Goal: Information Seeking & Learning: Find specific page/section

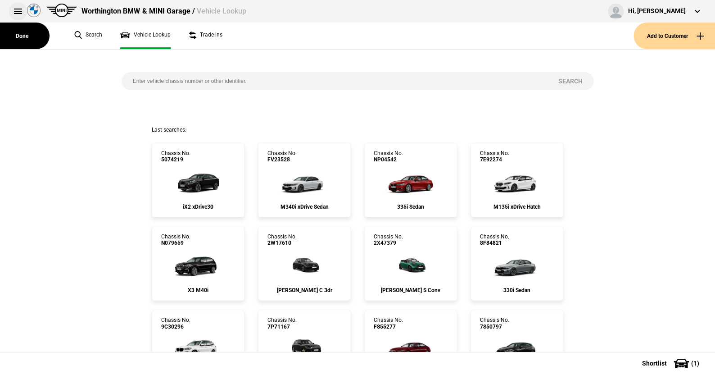
click at [14, 10] on button at bounding box center [18, 11] width 18 height 18
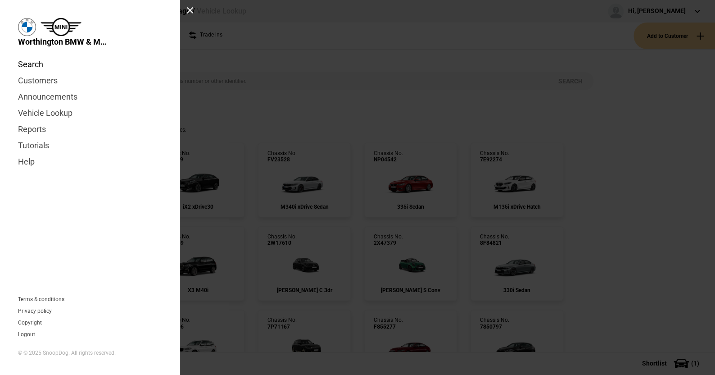
click at [37, 62] on link "Search" at bounding box center [90, 64] width 144 height 16
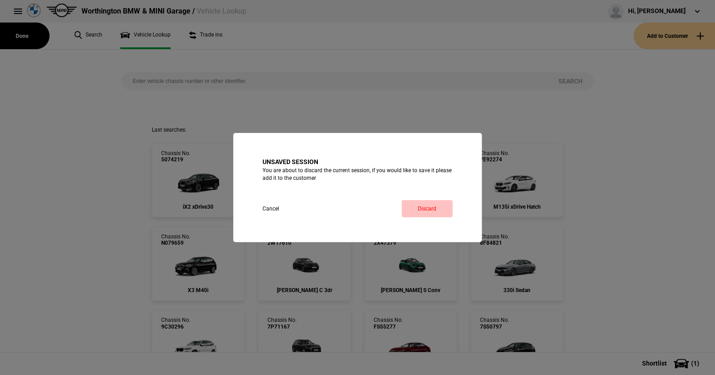
click at [433, 203] on link "Discard" at bounding box center [427, 208] width 51 height 17
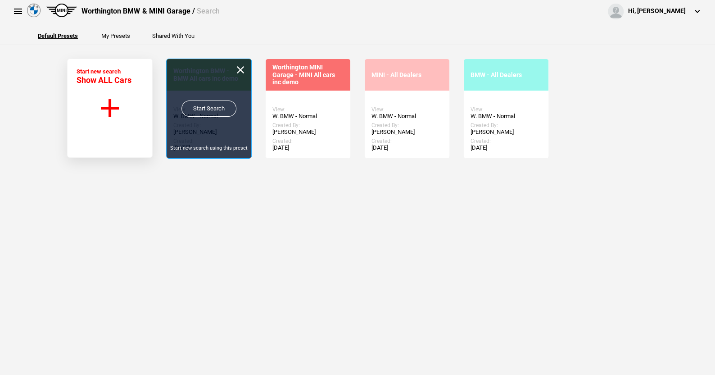
click at [204, 104] on link "Start Search" at bounding box center [208, 108] width 55 height 16
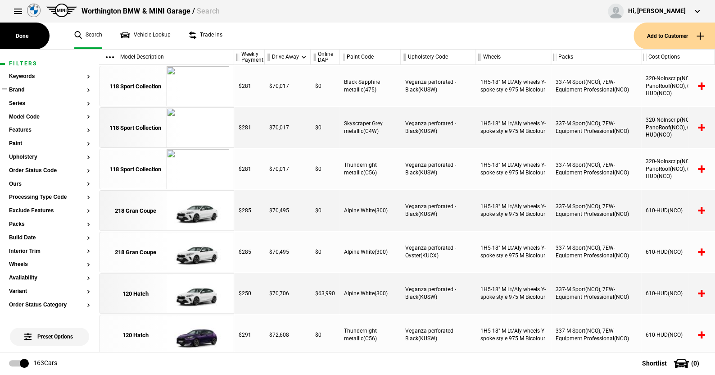
click at [20, 89] on button "Brand" at bounding box center [49, 90] width 81 height 6
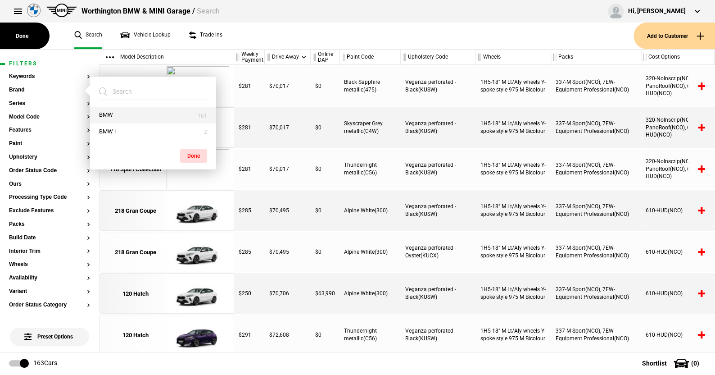
click at [121, 114] on button "BMW" at bounding box center [153, 115] width 126 height 17
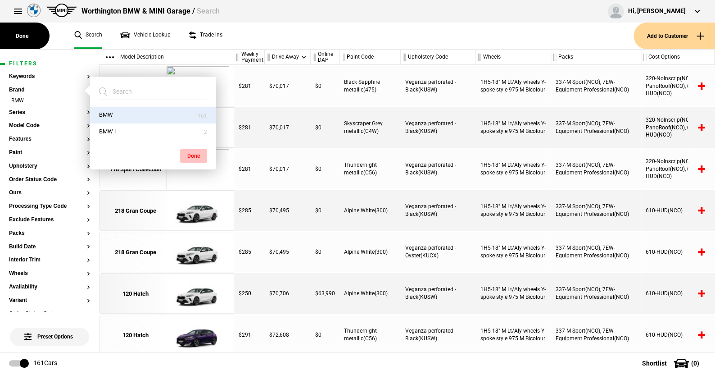
click at [191, 151] on button "Done" at bounding box center [193, 156] width 27 height 14
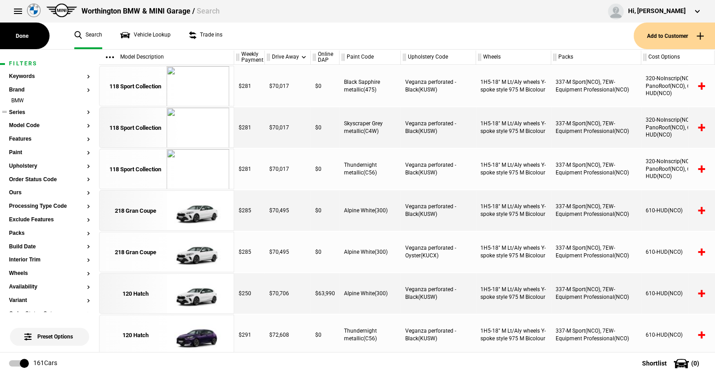
click at [23, 109] on button "Series" at bounding box center [49, 112] width 81 height 6
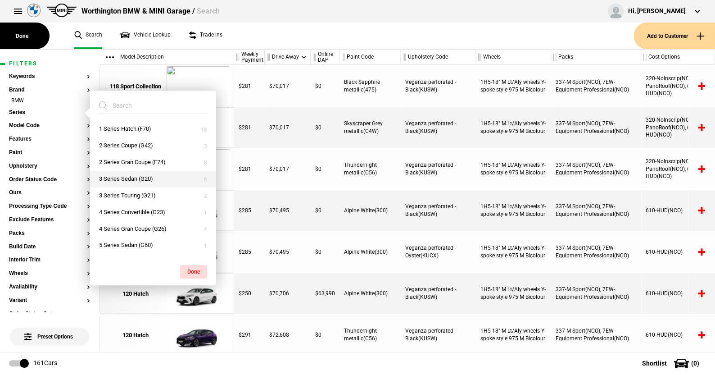
click at [128, 175] on button "3 Series Sedan (G20)" at bounding box center [153, 179] width 126 height 17
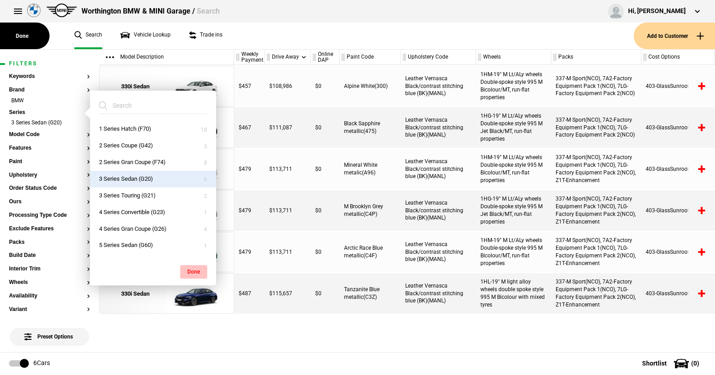
click at [190, 267] on button "Done" at bounding box center [193, 272] width 27 height 14
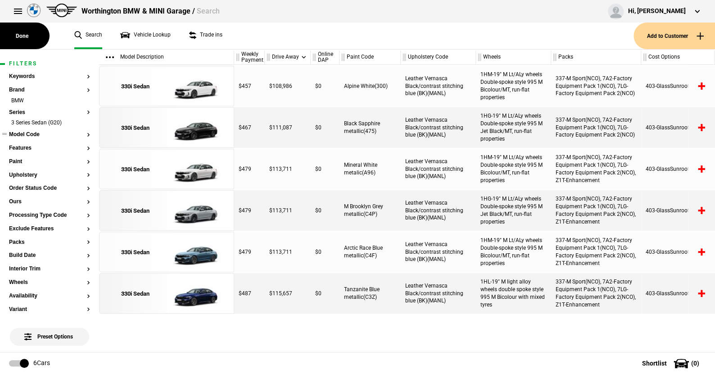
click at [32, 133] on button "Model Code" at bounding box center [49, 134] width 81 height 6
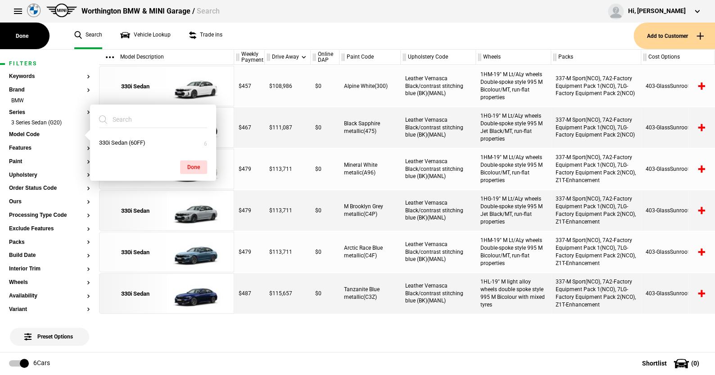
click at [240, 41] on ul "Search Vehicle Lookup Trade ins" at bounding box center [349, 36] width 568 height 27
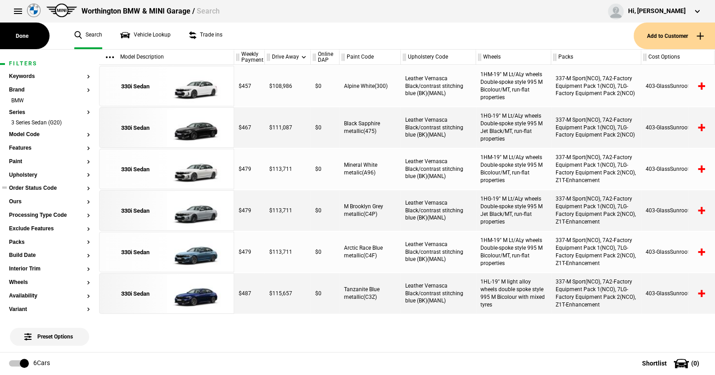
click at [49, 186] on button "Order Status Code" at bounding box center [49, 188] width 81 height 6
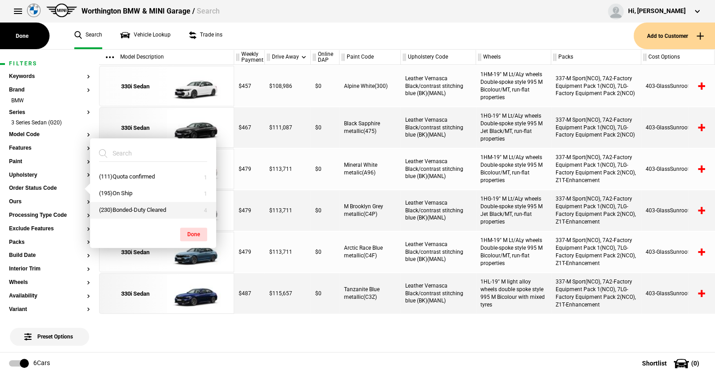
click at [126, 204] on button "(230)Bonded-Duty Cleared" at bounding box center [153, 210] width 126 height 17
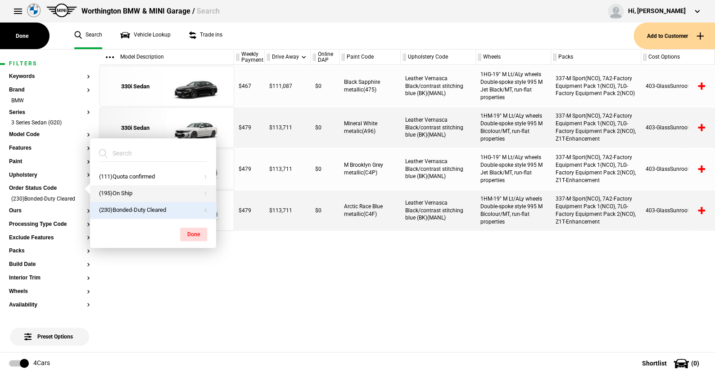
click at [124, 189] on button "(195)On Ship" at bounding box center [153, 193] width 126 height 17
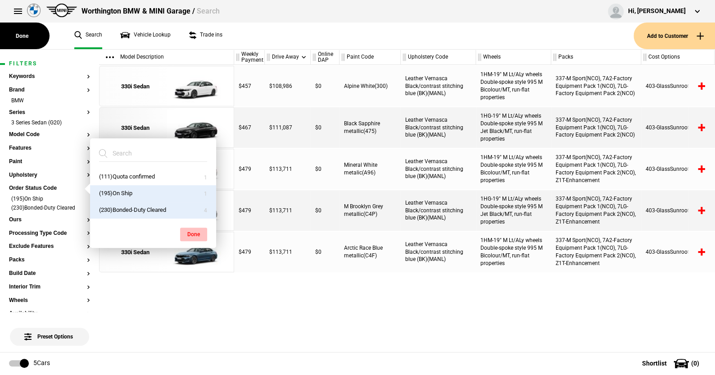
click at [192, 229] on button "Done" at bounding box center [193, 234] width 27 height 14
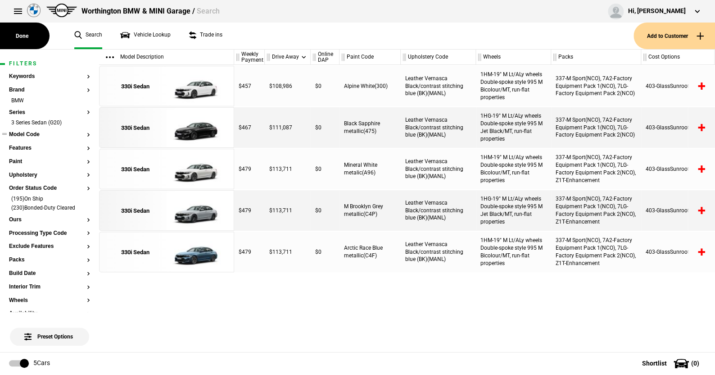
click at [27, 133] on button "Model Code" at bounding box center [49, 134] width 81 height 6
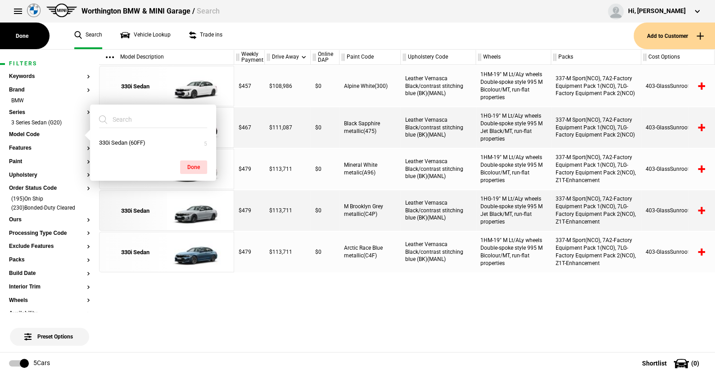
click at [237, 44] on ul "Search Vehicle Lookup Trade ins" at bounding box center [349, 36] width 568 height 27
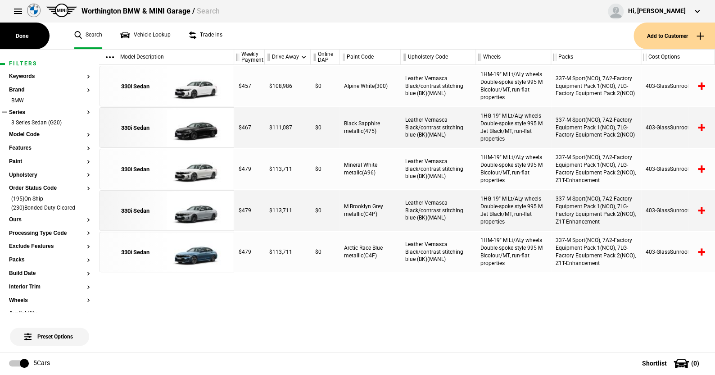
click at [21, 110] on button "Series" at bounding box center [49, 112] width 81 height 6
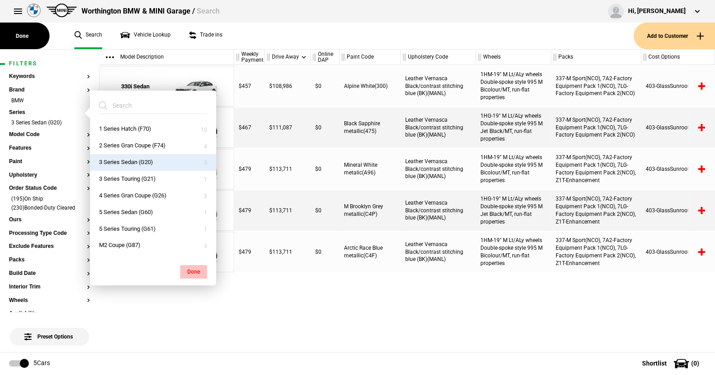
click at [190, 268] on button "Done" at bounding box center [193, 272] width 27 height 14
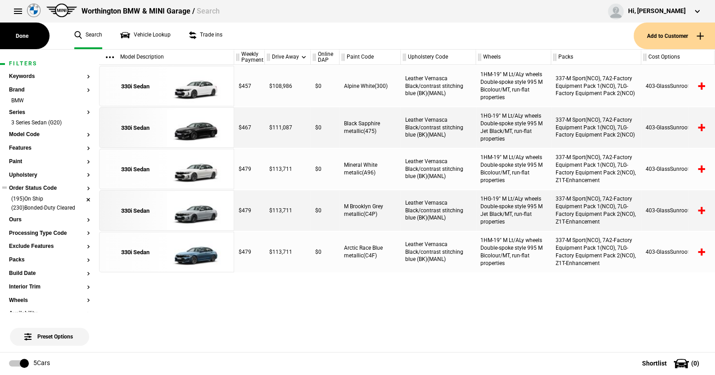
click at [80, 196] on li "(195)On Ship" at bounding box center [49, 199] width 81 height 9
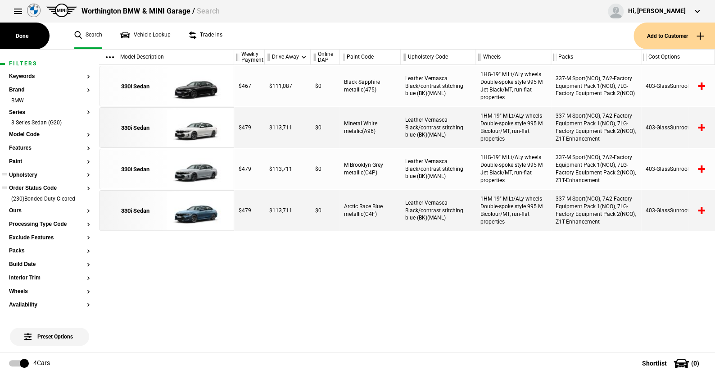
click at [46, 184] on ul at bounding box center [49, 183] width 81 height 4
click at [46, 186] on button "Order Status Code" at bounding box center [49, 188] width 81 height 6
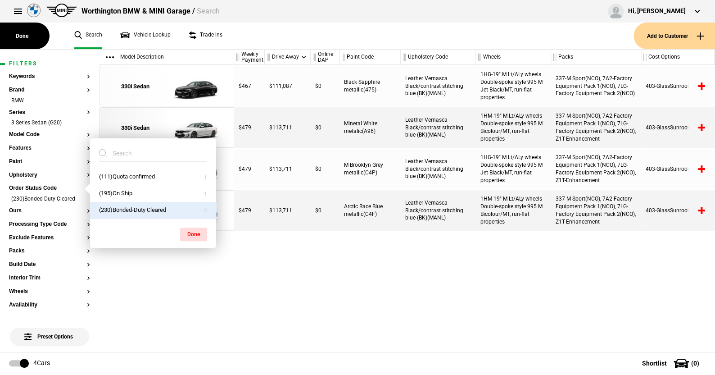
click at [259, 37] on ul "Search Vehicle Lookup Trade ins" at bounding box center [349, 36] width 568 height 27
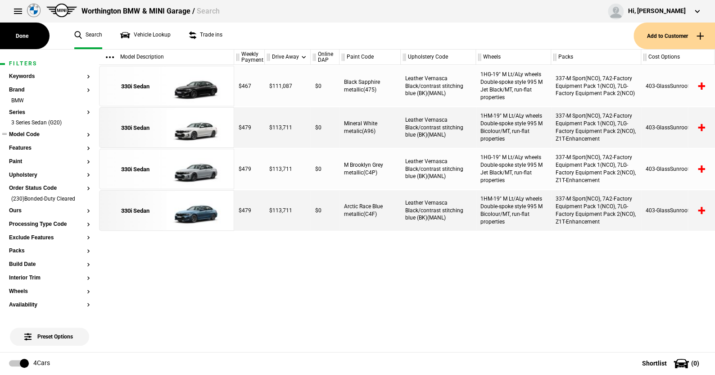
click at [32, 133] on button "Model Code" at bounding box center [49, 134] width 81 height 6
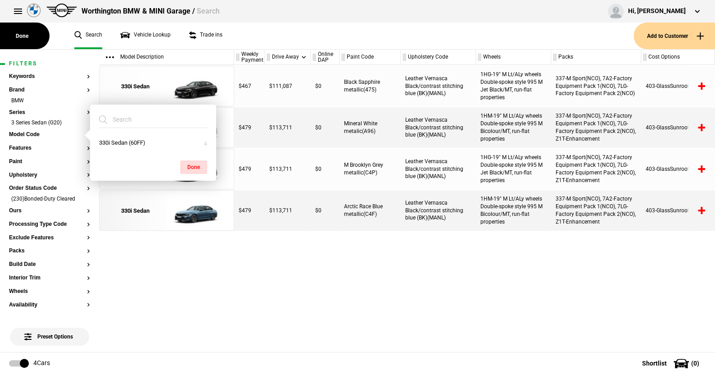
click at [264, 41] on ul "Search Vehicle Lookup Trade ins" at bounding box center [349, 36] width 568 height 27
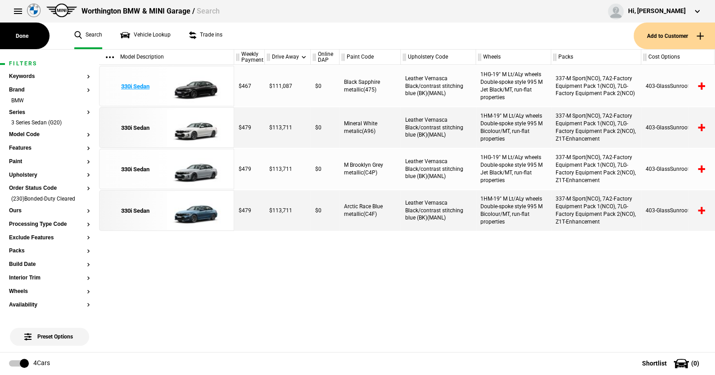
click at [203, 87] on img at bounding box center [198, 86] width 63 height 41
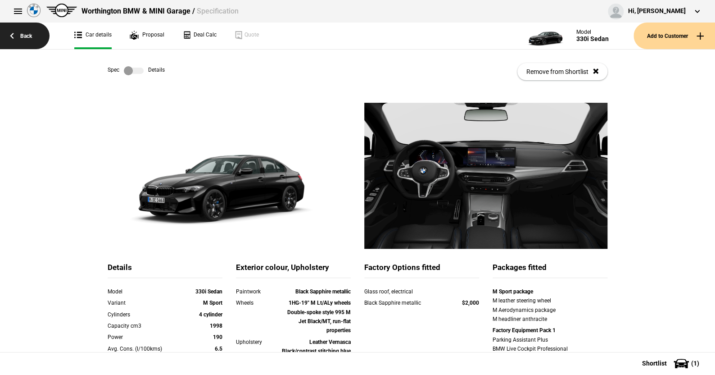
click at [32, 34] on link "Back" at bounding box center [25, 36] width 50 height 27
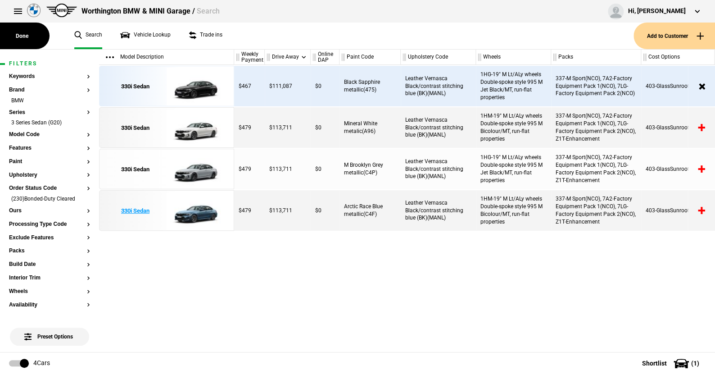
click at [199, 209] on img at bounding box center [198, 210] width 63 height 41
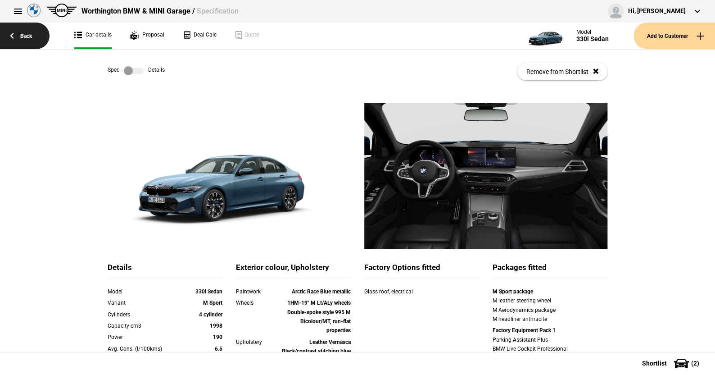
click at [30, 34] on link "Back" at bounding box center [25, 36] width 50 height 27
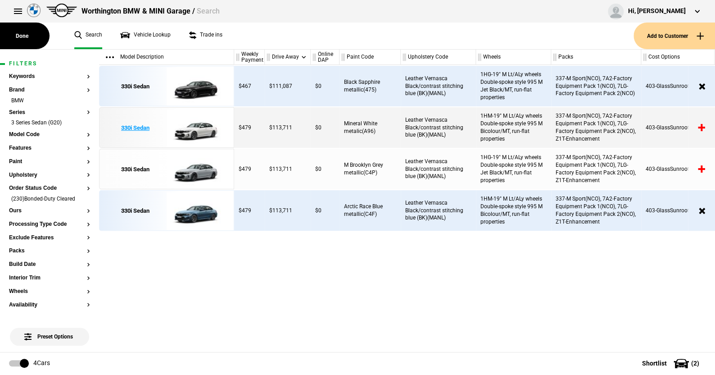
click at [197, 126] on img at bounding box center [198, 128] width 63 height 41
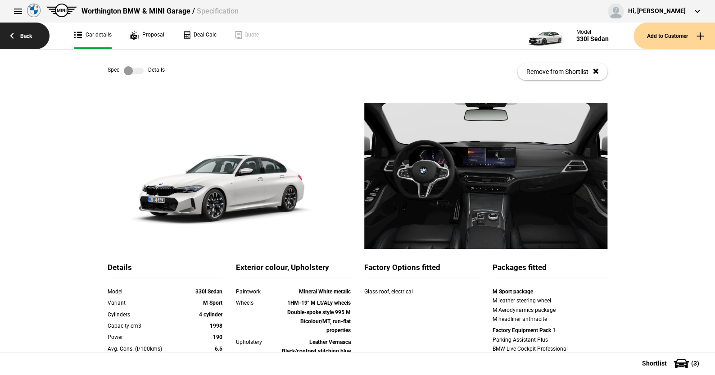
click at [26, 35] on link "Back" at bounding box center [25, 36] width 50 height 27
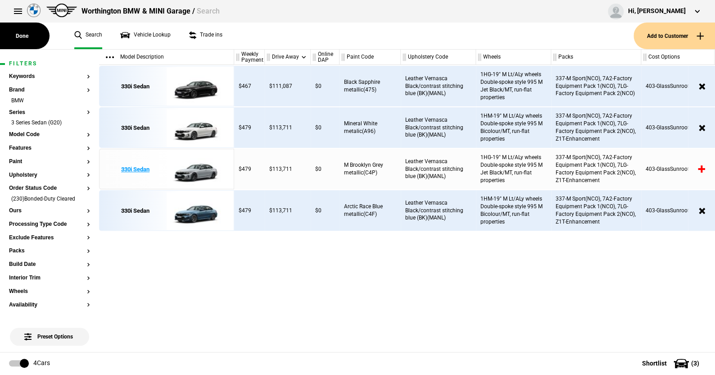
click at [200, 168] on img at bounding box center [198, 169] width 63 height 41
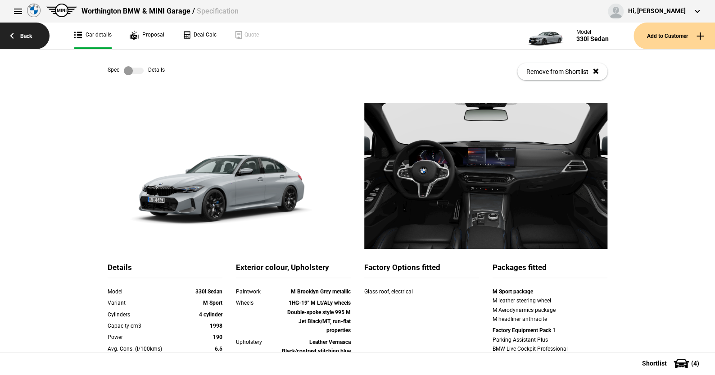
click at [26, 33] on link "Back" at bounding box center [25, 36] width 50 height 27
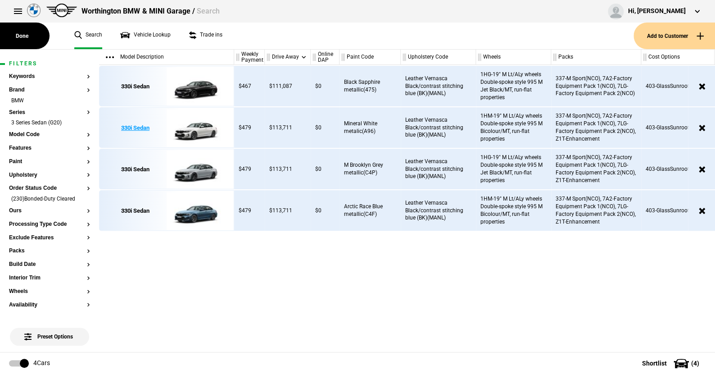
click at [199, 127] on img at bounding box center [198, 128] width 63 height 41
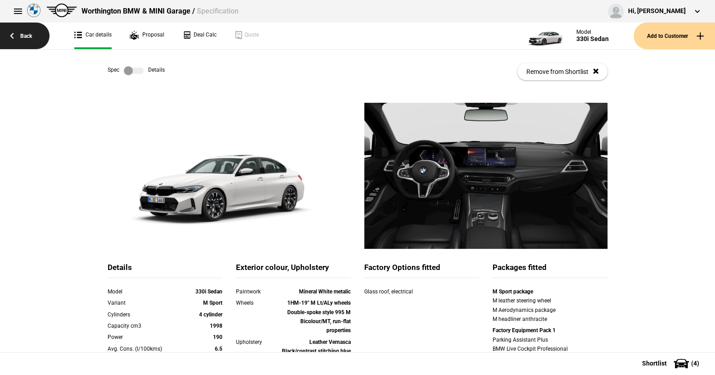
click at [31, 34] on link "Back" at bounding box center [25, 36] width 50 height 27
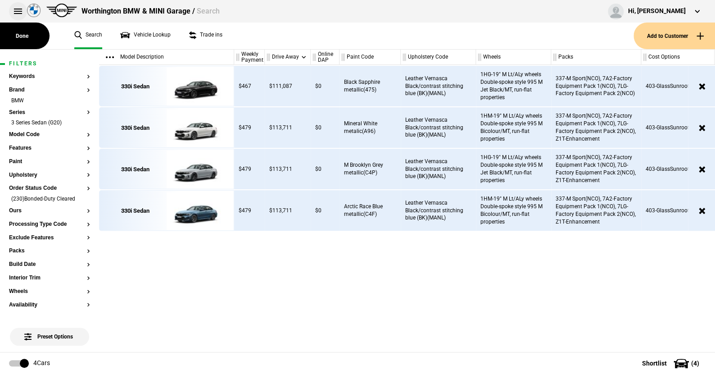
click at [17, 8] on button at bounding box center [18, 11] width 18 height 18
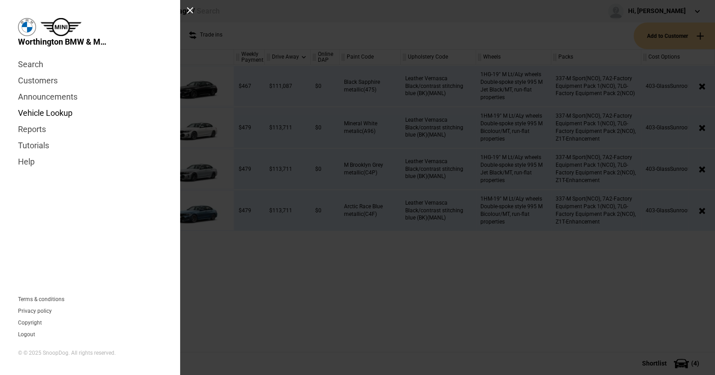
click at [54, 112] on link "Vehicle Lookup" at bounding box center [90, 113] width 144 height 16
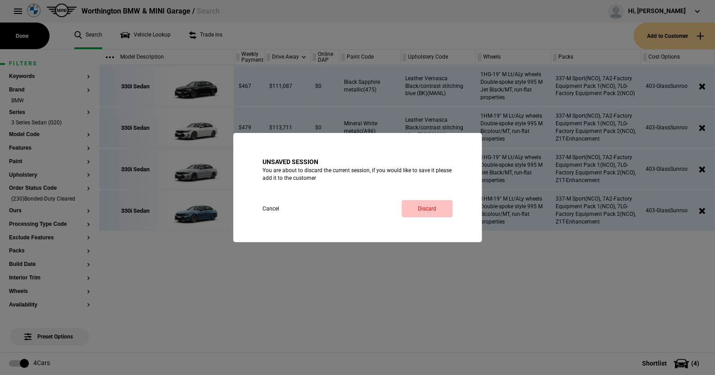
click at [431, 207] on link "Discard" at bounding box center [427, 208] width 51 height 17
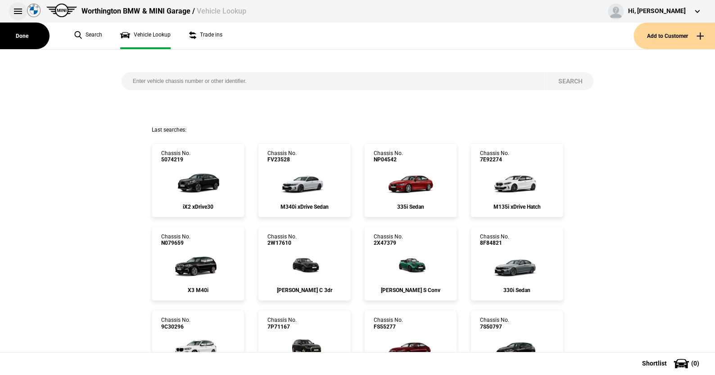
click at [17, 9] on button at bounding box center [18, 11] width 18 height 18
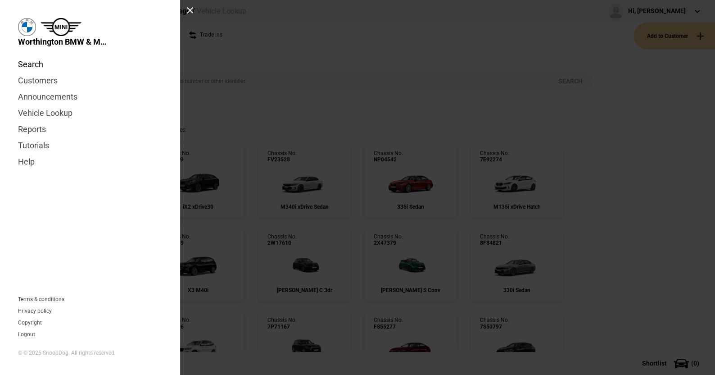
click at [40, 57] on link "Search" at bounding box center [90, 64] width 144 height 16
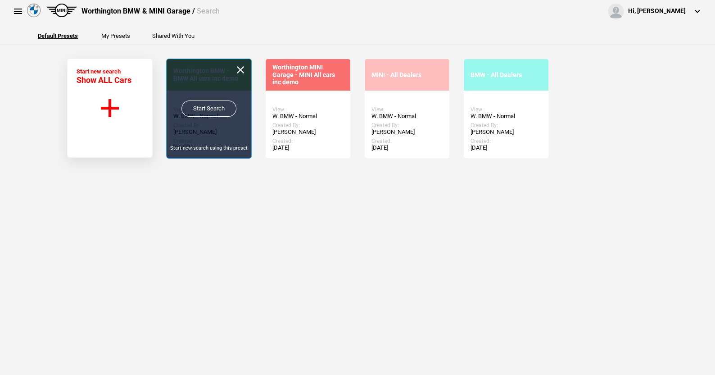
click at [208, 105] on link "Start Search" at bounding box center [208, 108] width 55 height 16
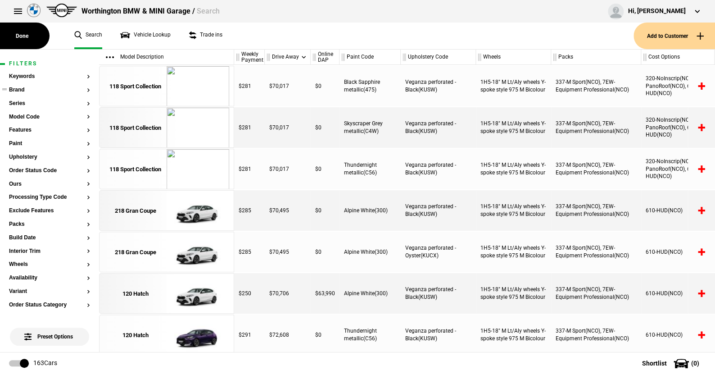
click at [21, 87] on button "Brand" at bounding box center [49, 90] width 81 height 6
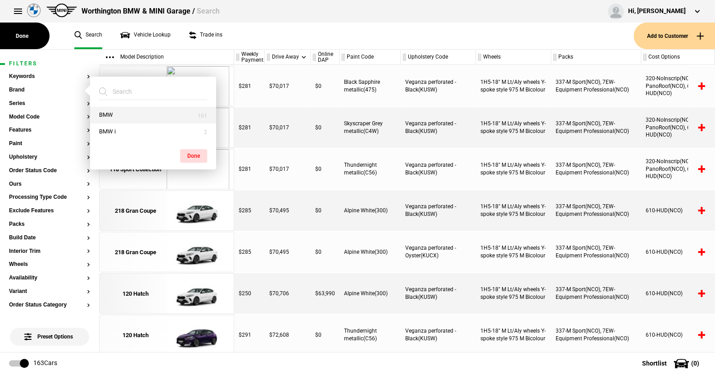
click at [111, 110] on button "BMW" at bounding box center [153, 115] width 126 height 17
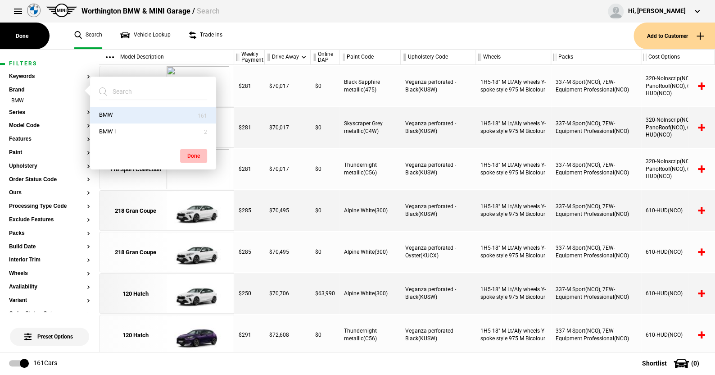
click at [193, 150] on button "Done" at bounding box center [193, 156] width 27 height 14
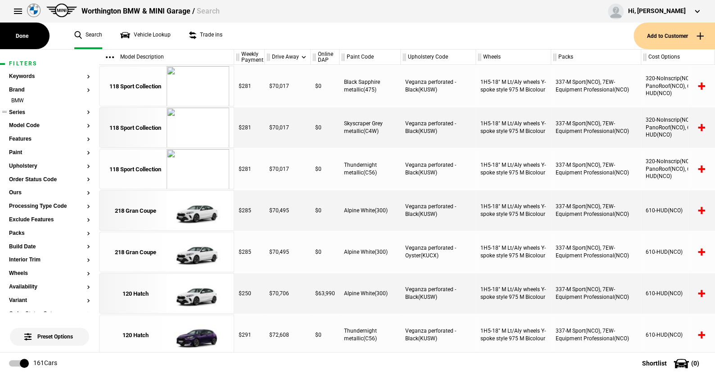
click at [23, 110] on button "Series" at bounding box center [49, 112] width 81 height 6
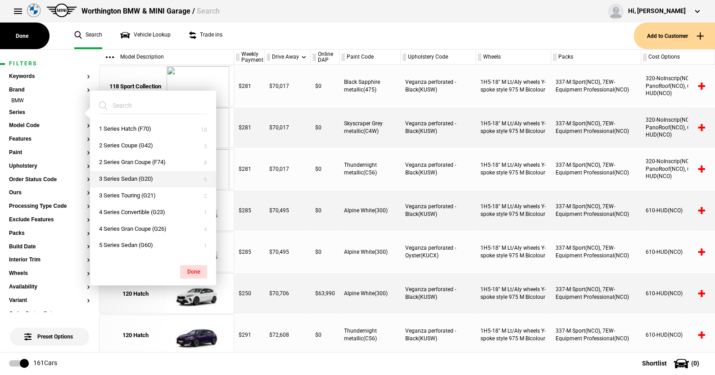
click at [129, 174] on button "3 Series Sedan (G20)" at bounding box center [153, 179] width 126 height 17
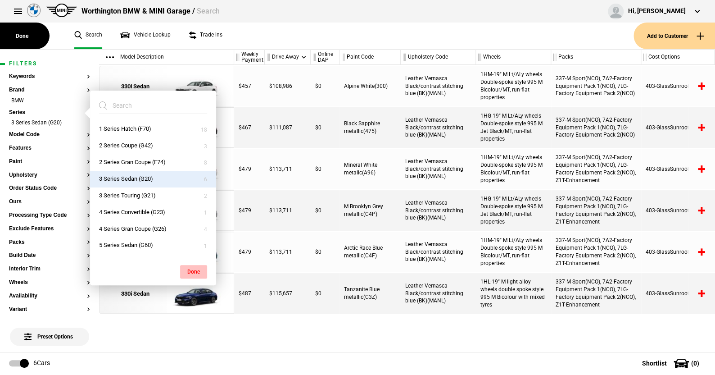
click at [193, 269] on button "Done" at bounding box center [193, 272] width 27 height 14
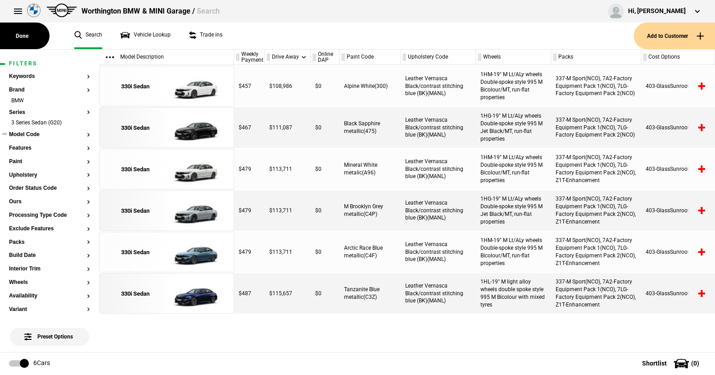
click at [36, 135] on button "Model Code" at bounding box center [49, 134] width 81 height 6
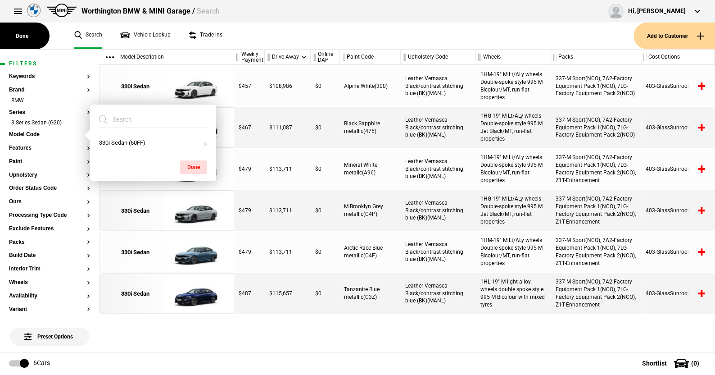
click at [250, 41] on ul "Search Vehicle Lookup Trade ins" at bounding box center [349, 36] width 568 height 27
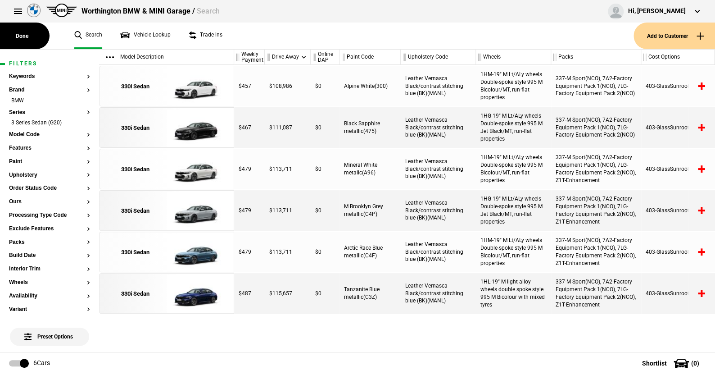
scroll to position [90, 0]
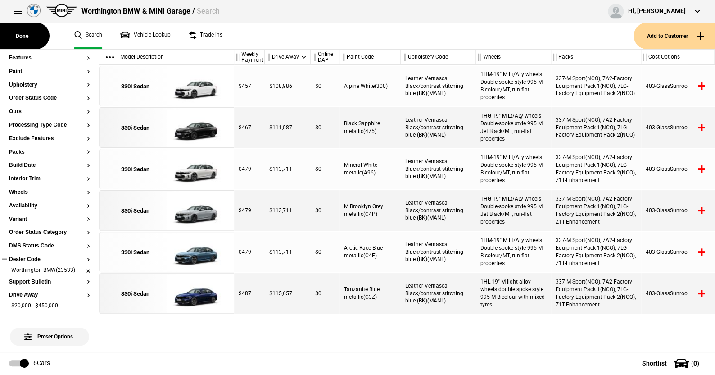
click at [82, 267] on li "Worthington BMW(23533)" at bounding box center [49, 270] width 81 height 9
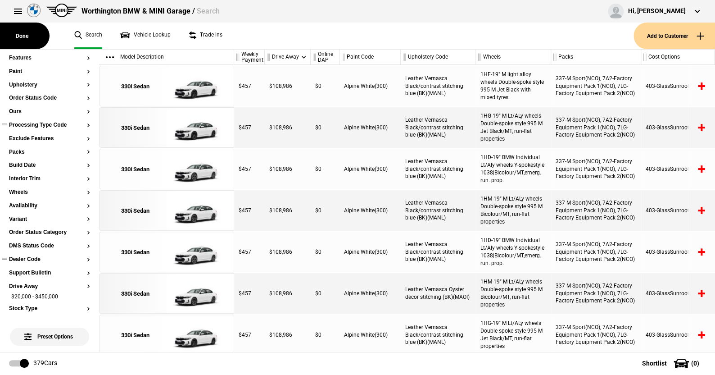
scroll to position [0, 0]
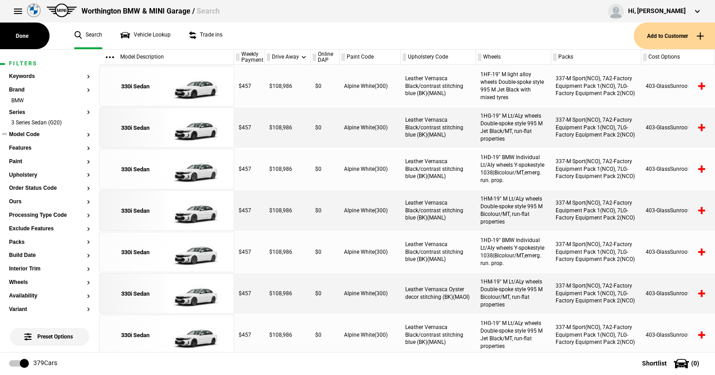
click at [34, 134] on button "Model Code" at bounding box center [49, 134] width 81 height 6
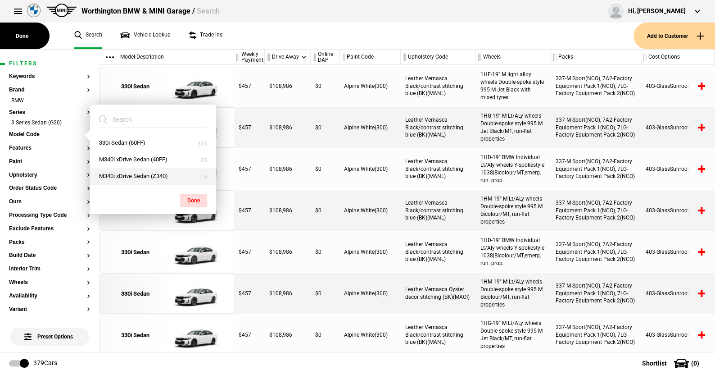
click at [131, 175] on button "M340i xDrive Sedan (Z340)" at bounding box center [153, 176] width 126 height 17
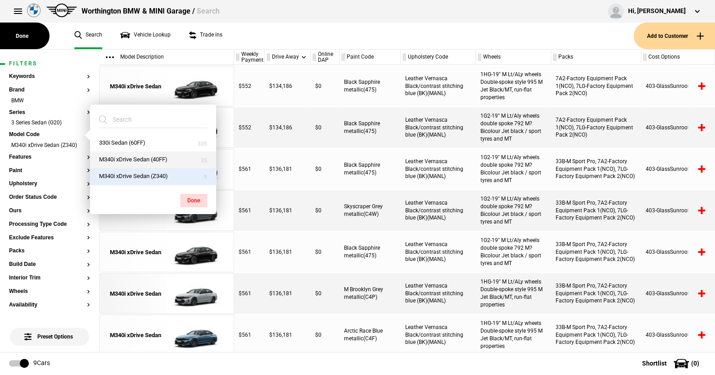
click at [130, 156] on button "M340i xDrive Sedan (40FF)" at bounding box center [153, 159] width 126 height 17
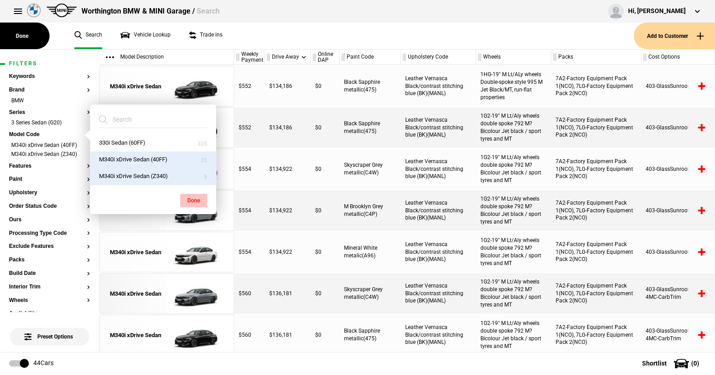
click at [197, 196] on button "Done" at bounding box center [193, 201] width 27 height 14
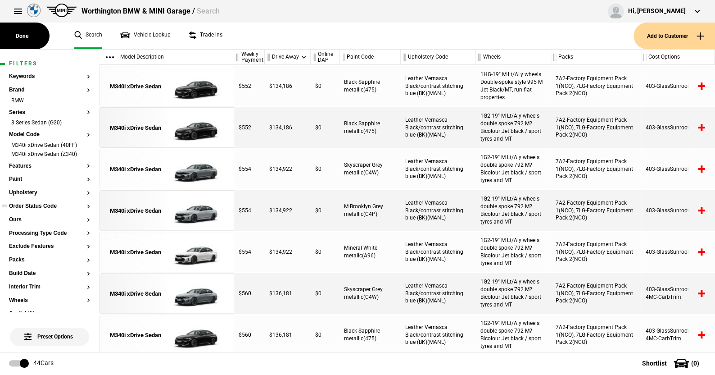
click at [34, 207] on button "Order Status Code" at bounding box center [49, 206] width 81 height 6
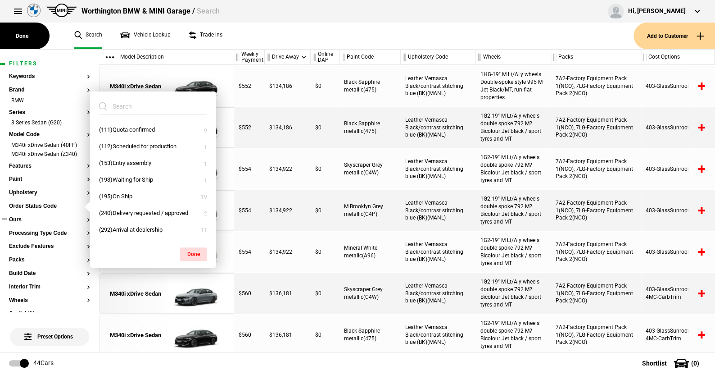
click at [56, 228] on ul at bounding box center [49, 229] width 81 height 4
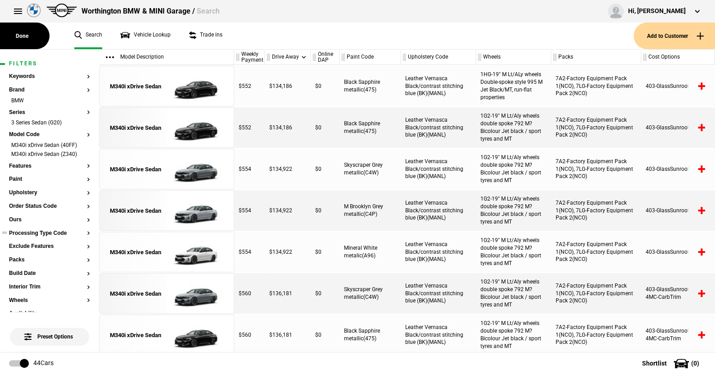
click at [54, 231] on button "Processing Type Code" at bounding box center [49, 233] width 81 height 6
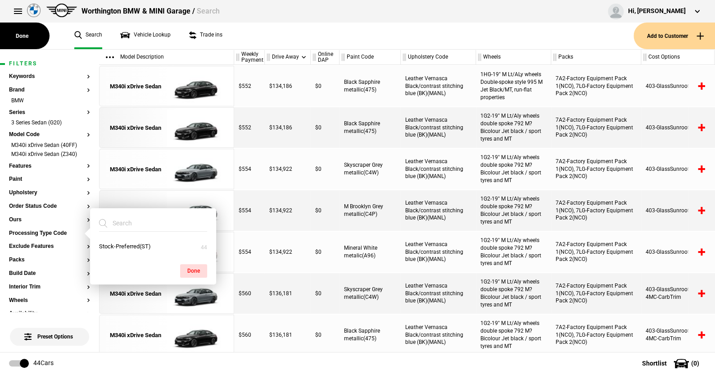
click at [263, 40] on ul "Search Vehicle Lookup Trade ins" at bounding box center [349, 36] width 568 height 27
